Goal: Information Seeking & Learning: Learn about a topic

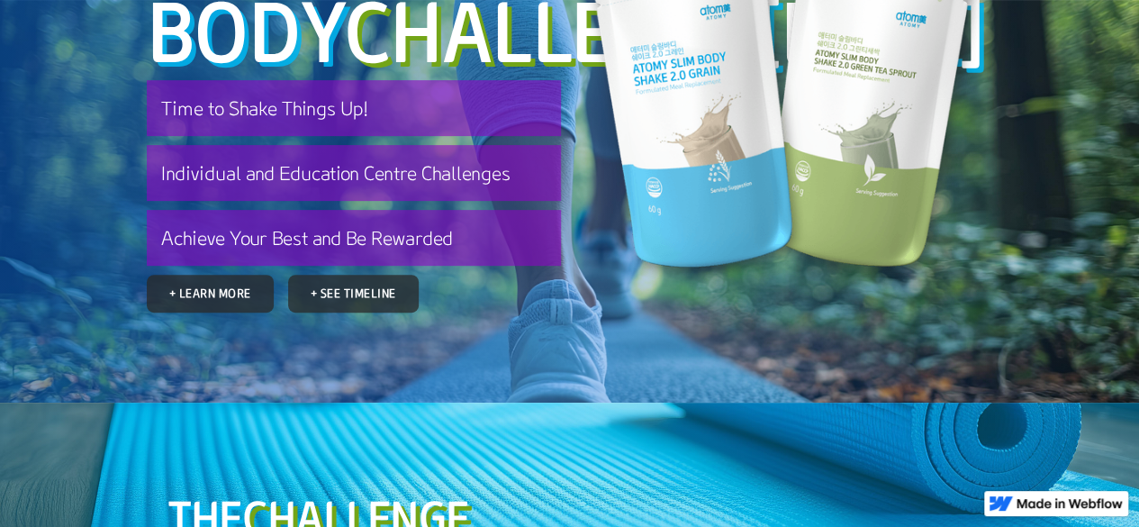
scroll to position [250, 0]
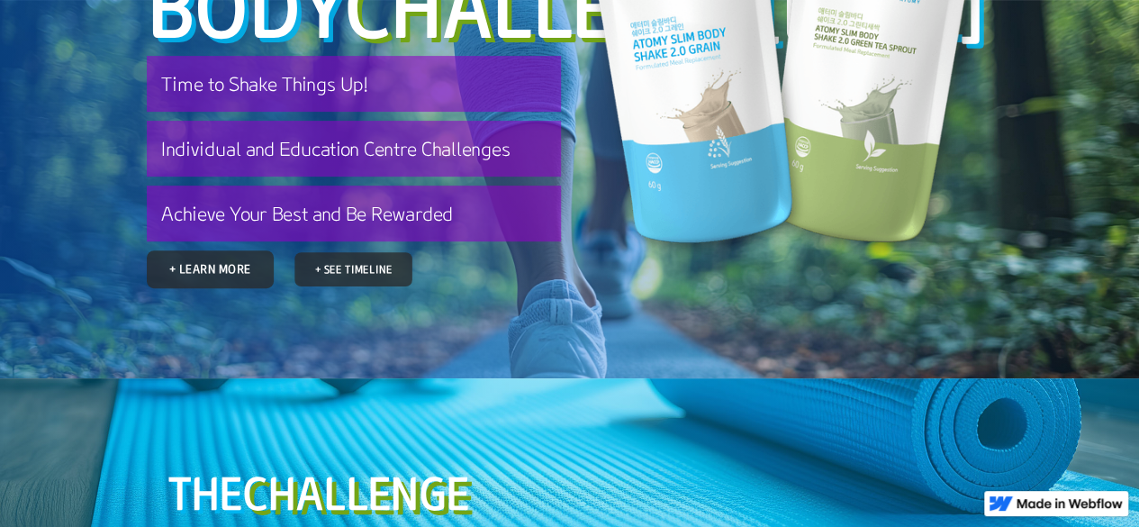
click at [338, 286] on link "+ See Timeline" at bounding box center [353, 269] width 118 height 34
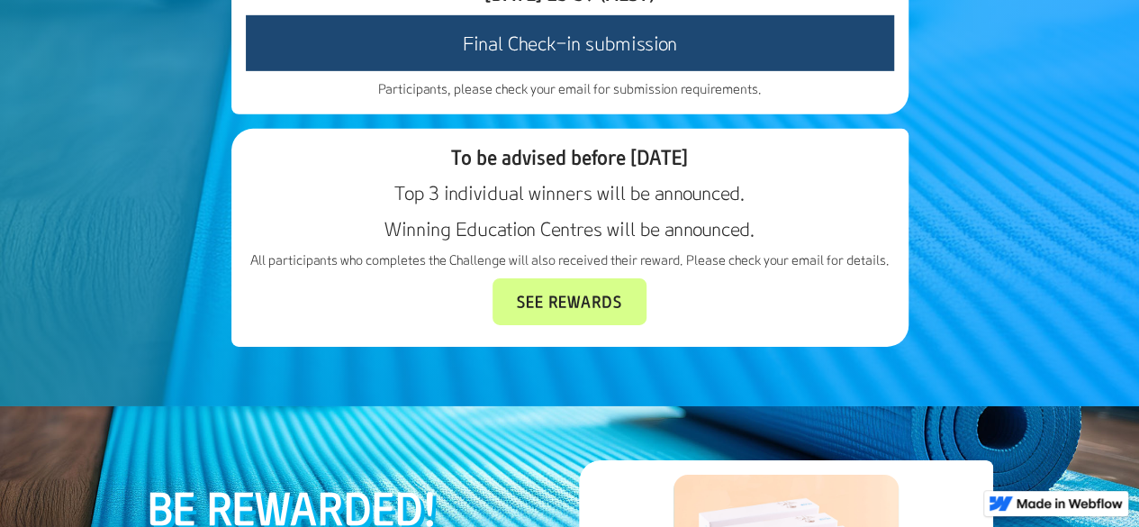
scroll to position [2821, 0]
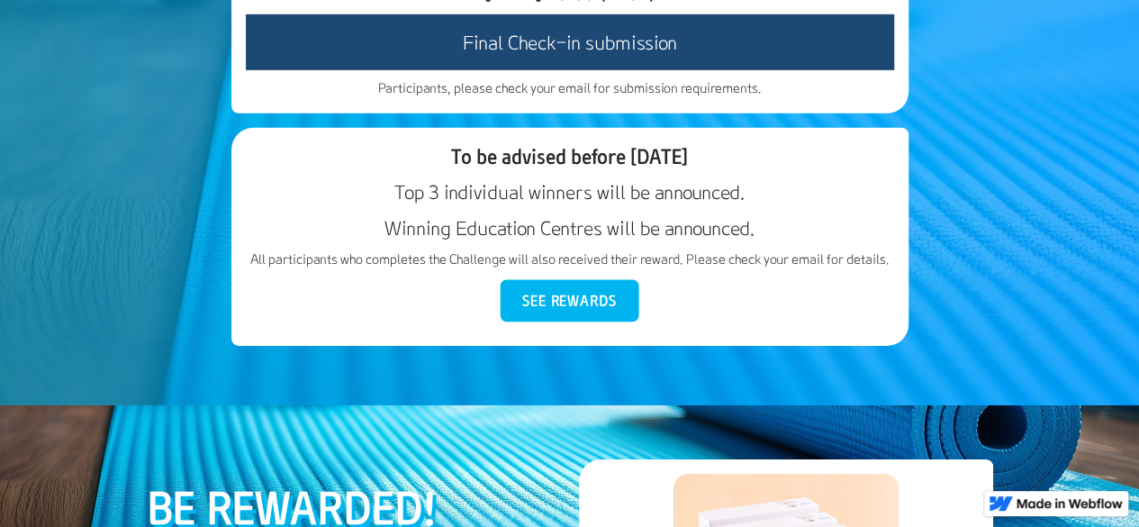
click at [539, 322] on link "See Rewards" at bounding box center [569, 301] width 139 height 42
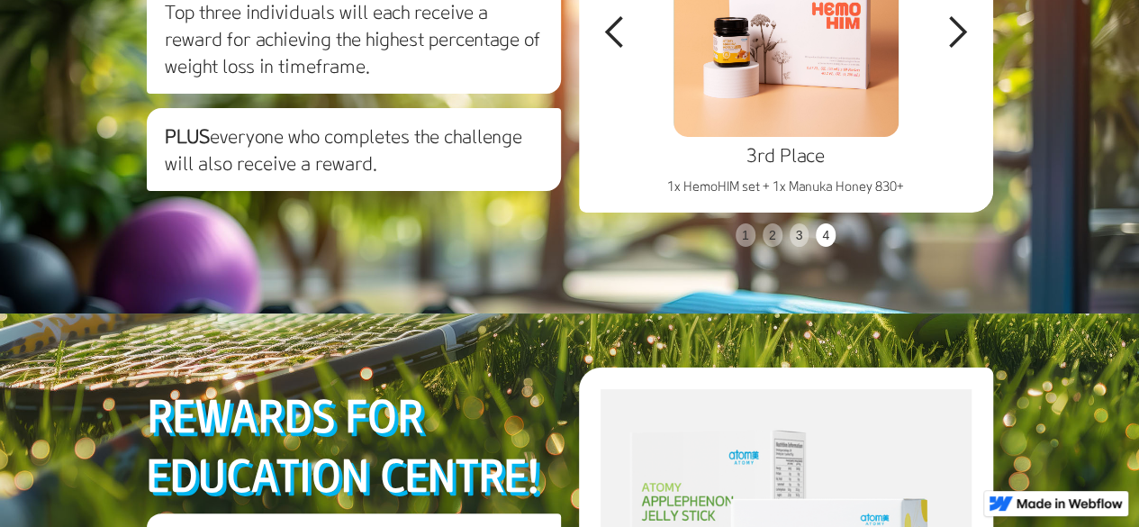
scroll to position [3387, 0]
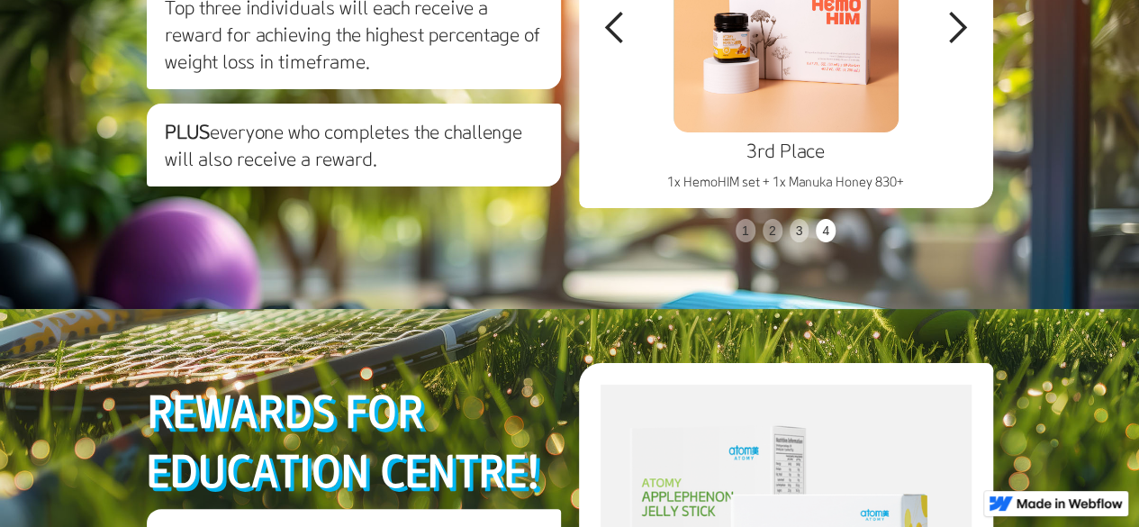
click at [961, 46] on div "next slide" at bounding box center [957, 28] width 36 height 36
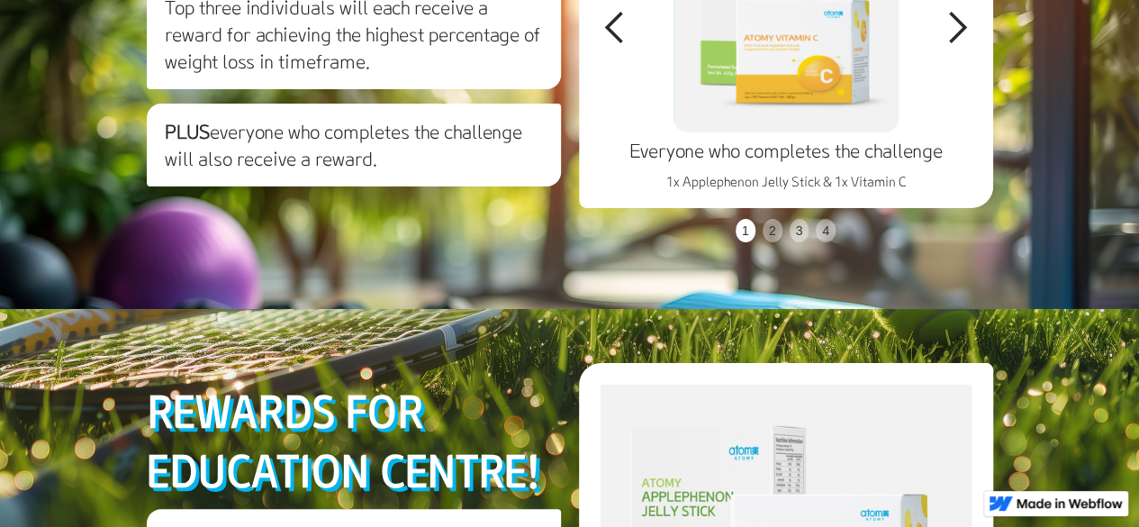
click at [961, 46] on div "next slide" at bounding box center [957, 28] width 36 height 36
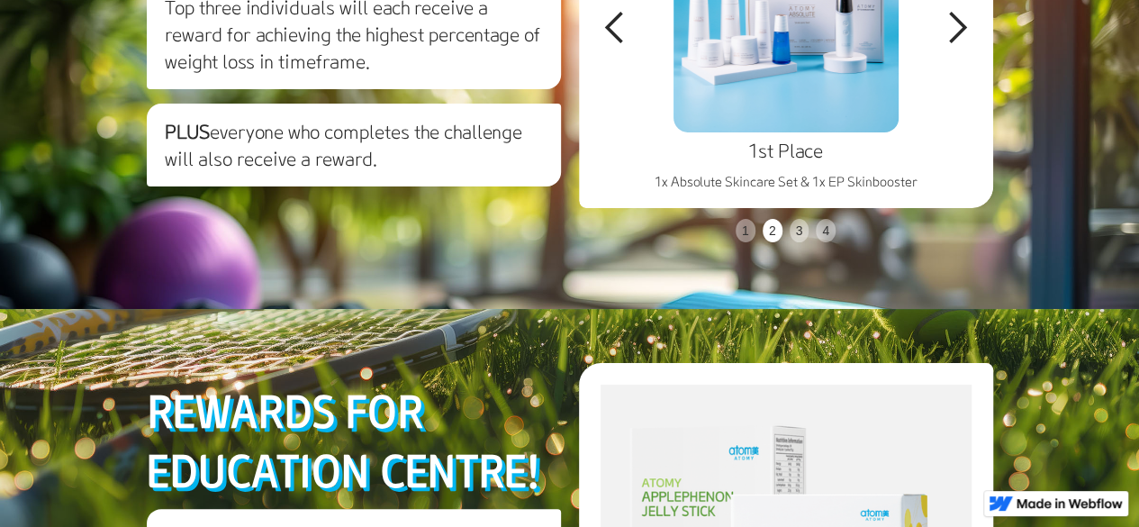
click at [961, 46] on div "next slide" at bounding box center [957, 28] width 36 height 36
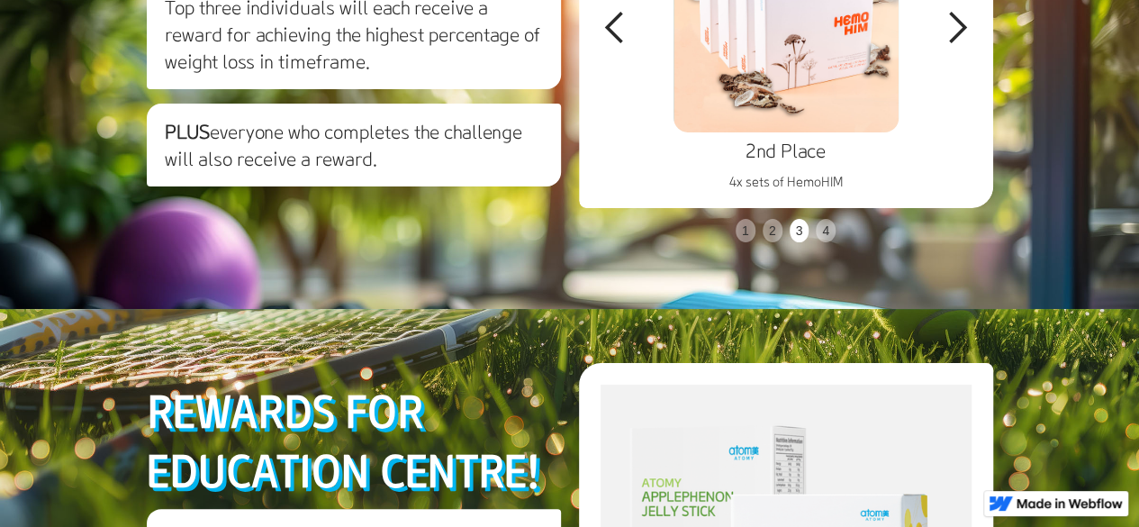
click at [961, 46] on div "next slide" at bounding box center [957, 28] width 36 height 36
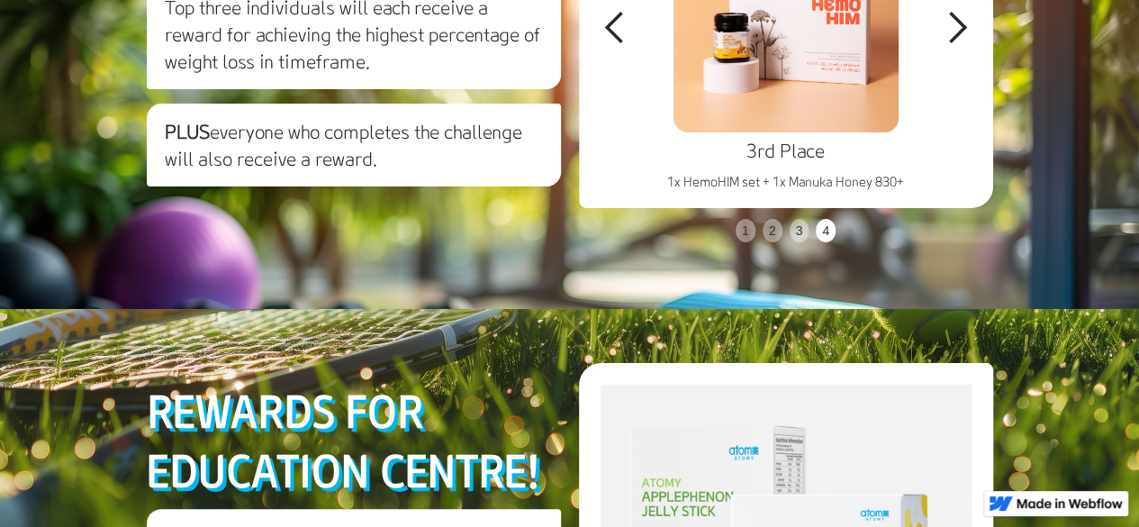
click at [961, 46] on div "next slide" at bounding box center [957, 28] width 36 height 36
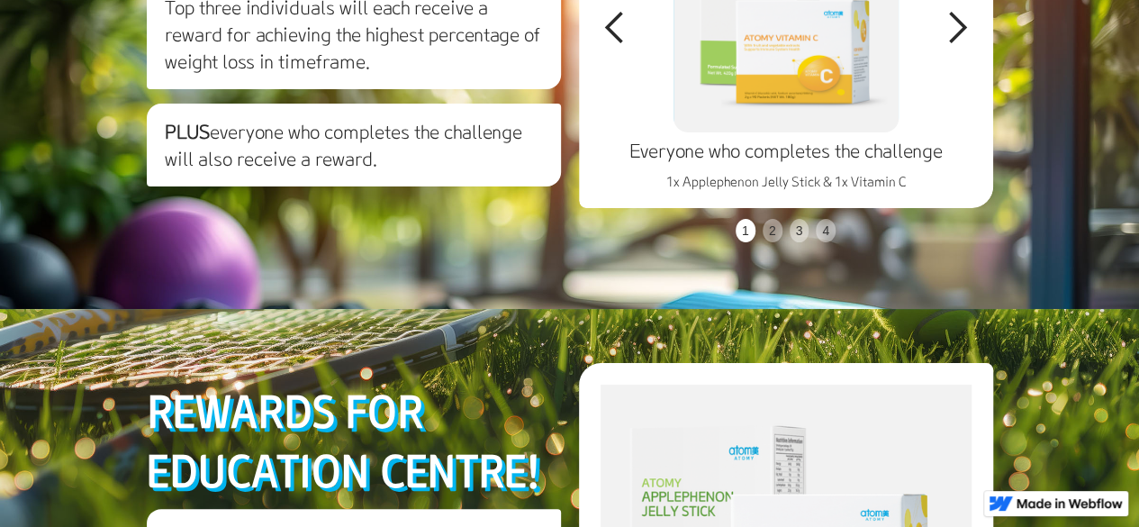
click at [961, 46] on div "next slide" at bounding box center [957, 28] width 36 height 36
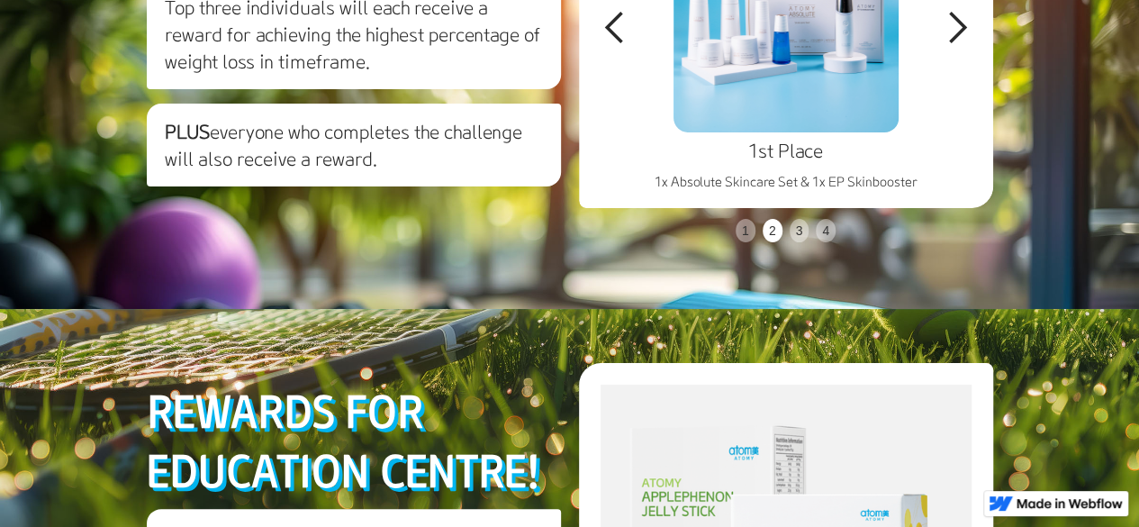
click at [961, 46] on div "next slide" at bounding box center [957, 28] width 36 height 36
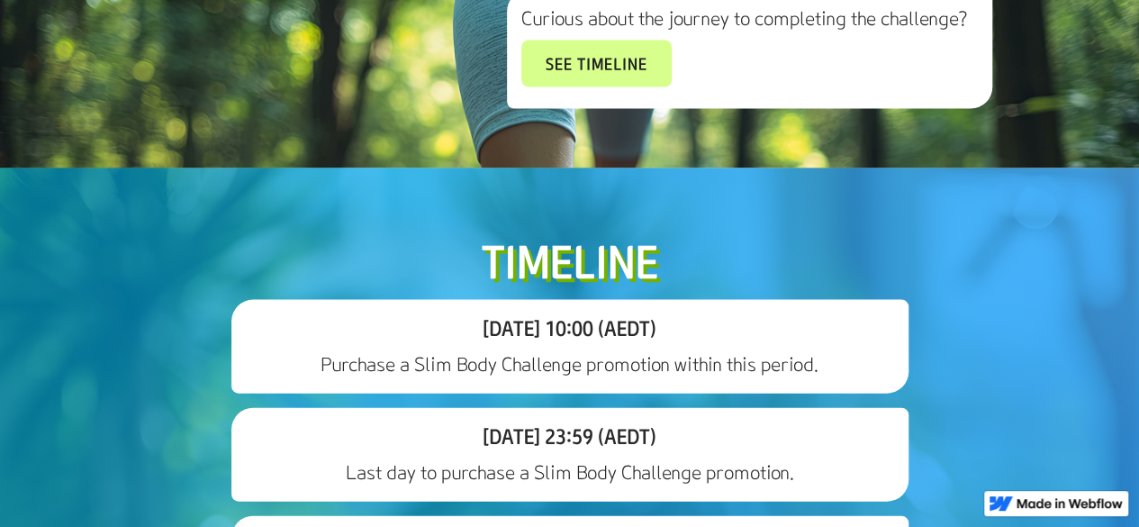
scroll to position [1765, 0]
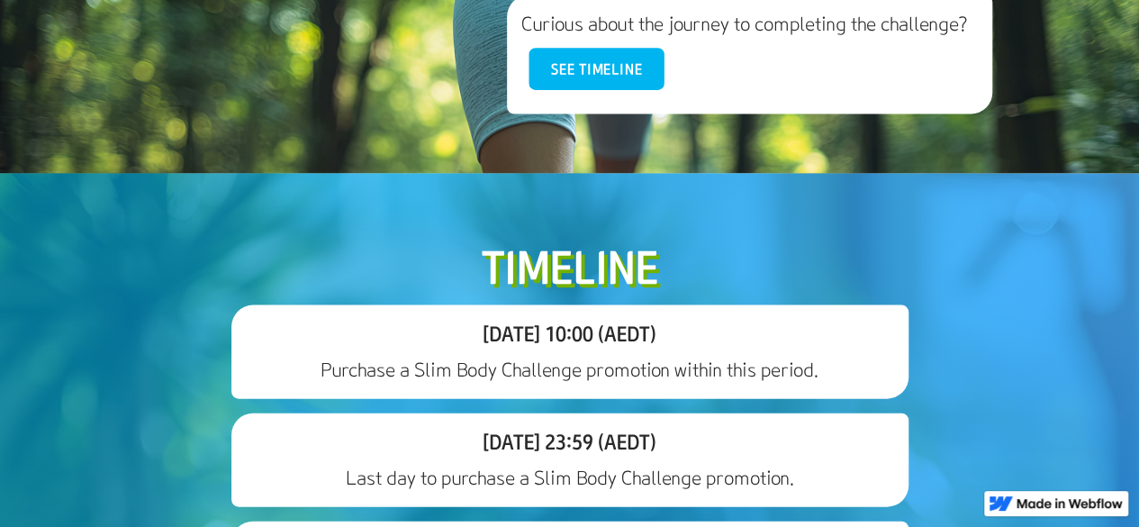
click at [601, 91] on link "See timeline" at bounding box center [595, 70] width 135 height 42
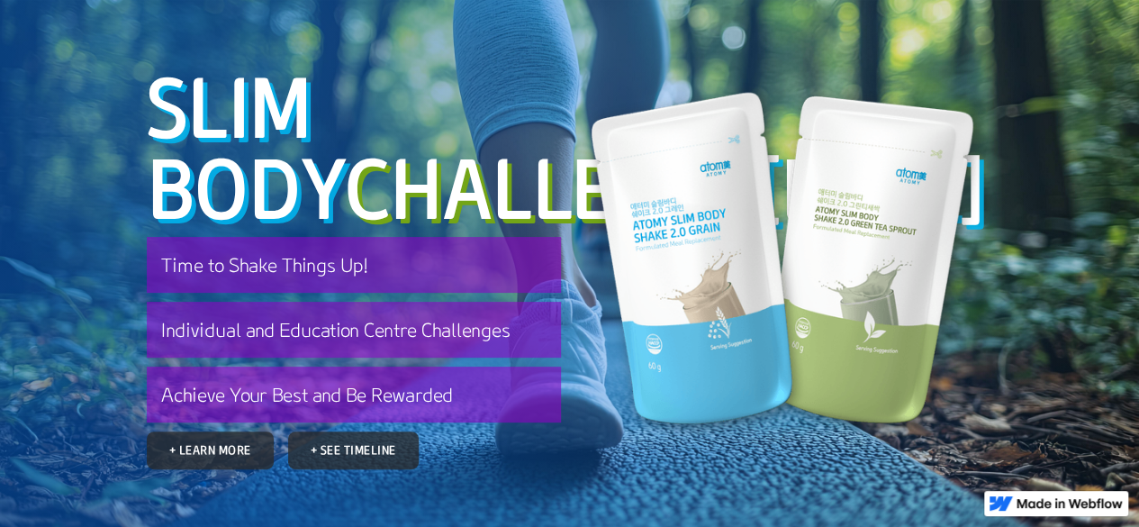
scroll to position [67, 0]
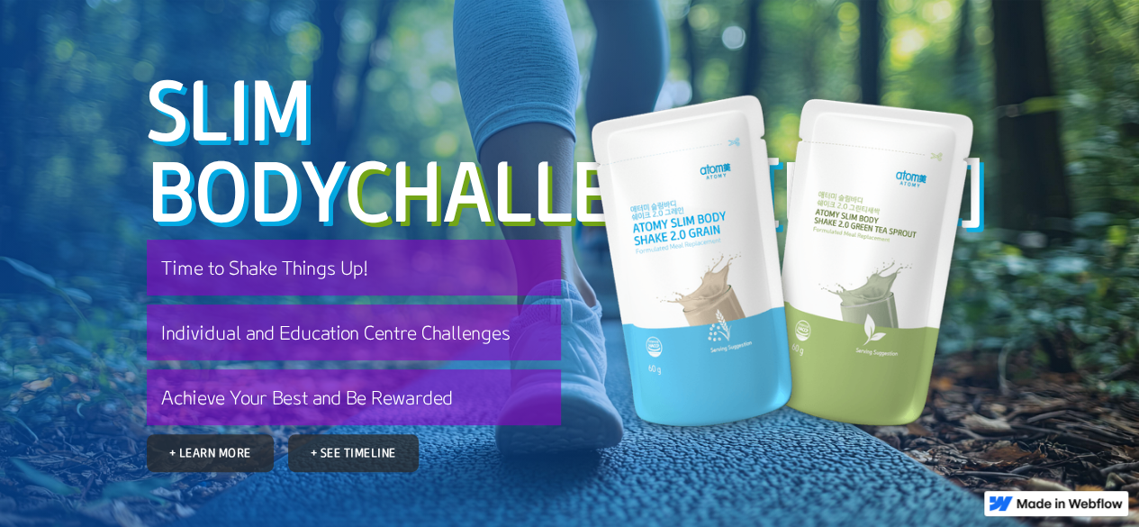
scroll to position [3387, 0]
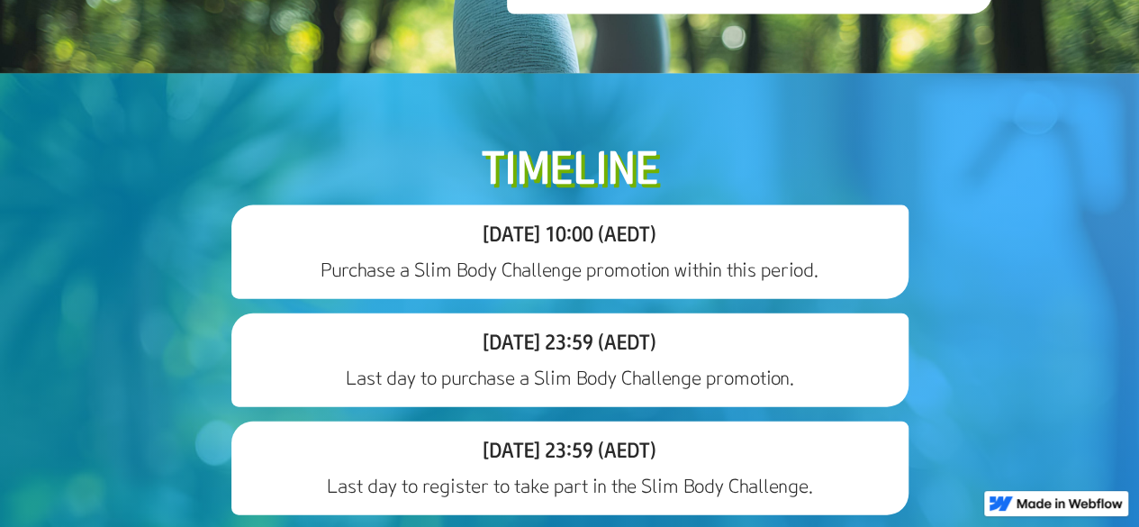
scroll to position [1856, 0]
